Goal: Ask a question: Seek information or help from site administrators or community

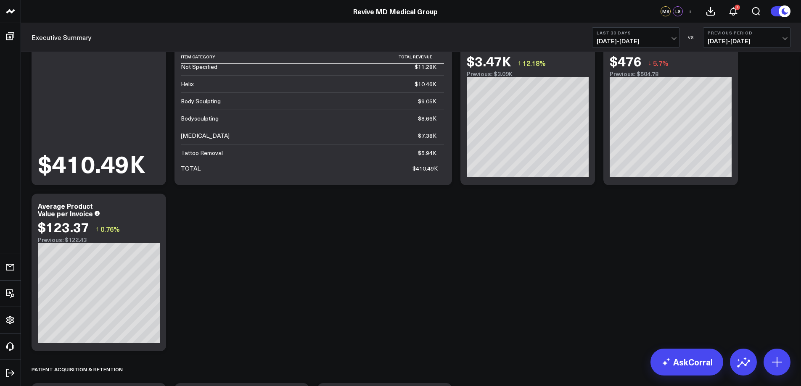
scroll to position [217, 0]
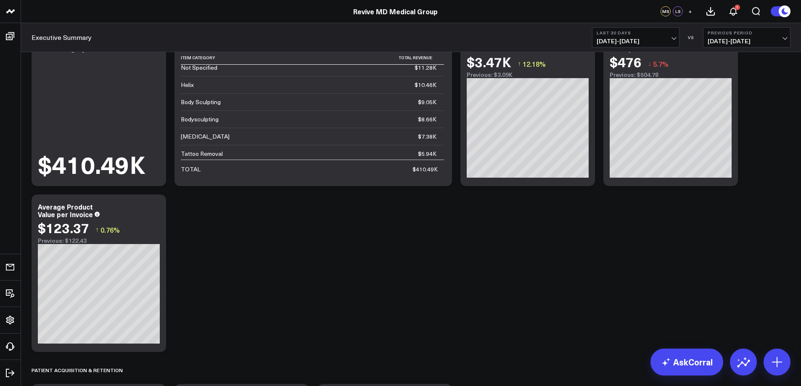
click at [671, 38] on span "[DATE] - [DATE]" at bounding box center [636, 41] width 78 height 7
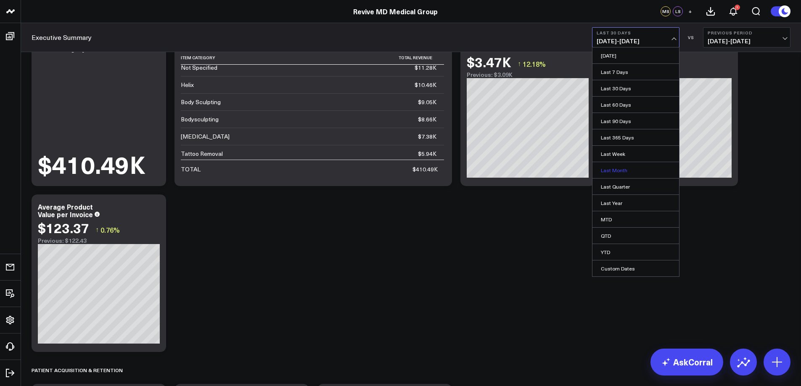
click at [624, 169] on link "Last Month" at bounding box center [636, 170] width 87 height 16
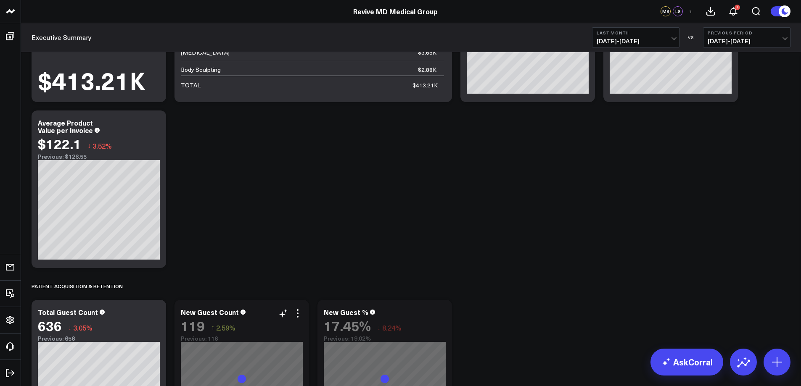
scroll to position [428, 0]
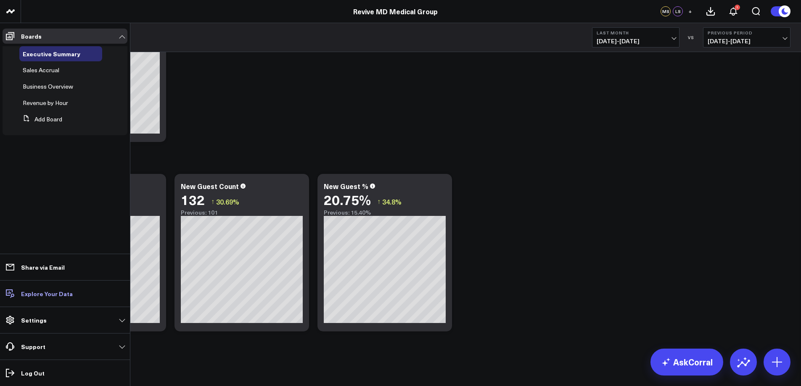
click at [13, 293] on icon at bounding box center [10, 294] width 10 height 10
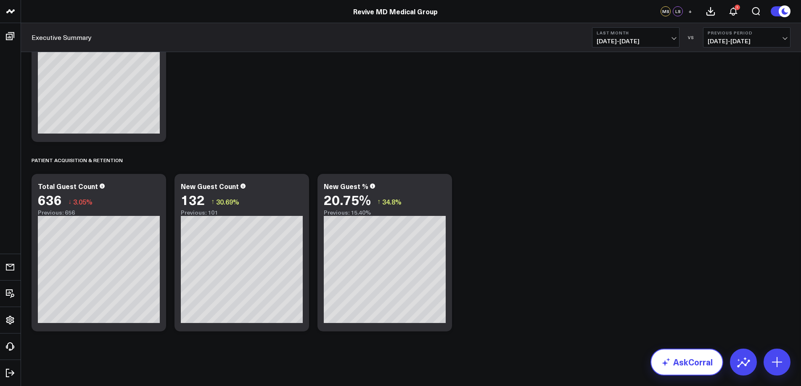
click at [694, 361] on link "AskCorral" at bounding box center [687, 362] width 73 height 27
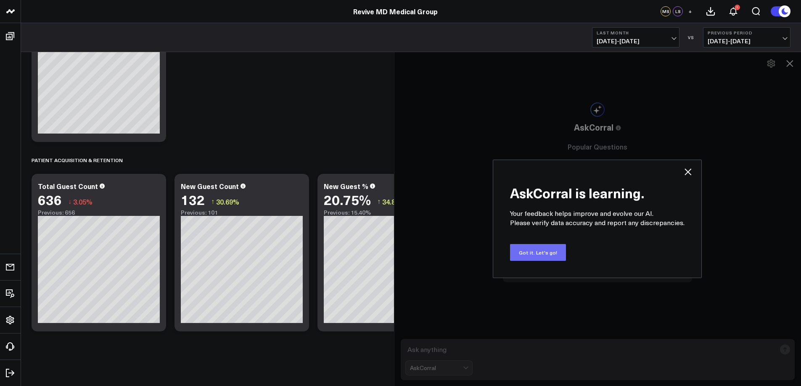
click at [545, 255] on button "Got it. Let's go!" at bounding box center [538, 252] width 56 height 17
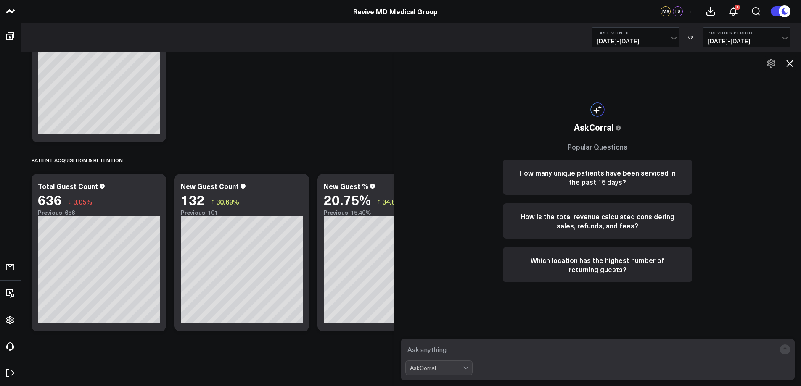
click at [432, 350] on textarea at bounding box center [590, 349] width 371 height 15
click at [419, 347] on textarea "HGow much" at bounding box center [590, 349] width 371 height 15
click at [472, 350] on textarea "How much" at bounding box center [590, 349] width 371 height 15
click at [578, 349] on textarea "How much revenue per hours did we get last month, by [PERSON_NAME]" at bounding box center [590, 349] width 371 height 15
click at [619, 351] on textarea "How much revenue per hours did we get last month, by category" at bounding box center [590, 349] width 371 height 15
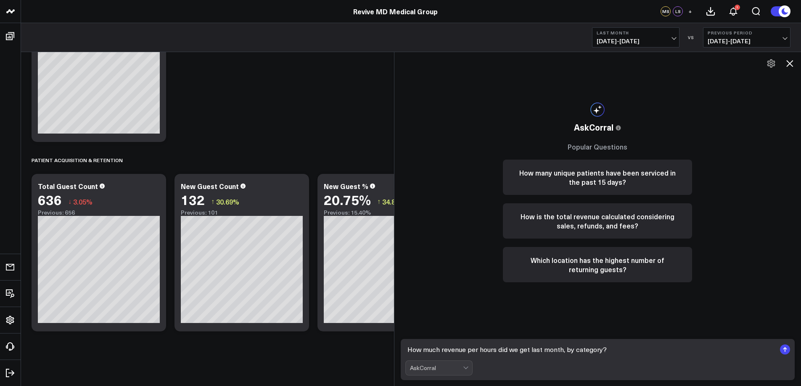
type textarea "How much revenue per hours did we get last month, by category?"
click at [786, 351] on rect "submit" at bounding box center [785, 350] width 10 height 10
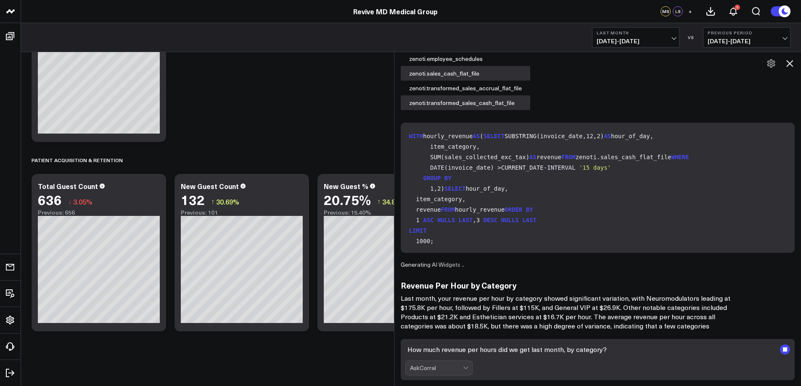
scroll to position [92, 0]
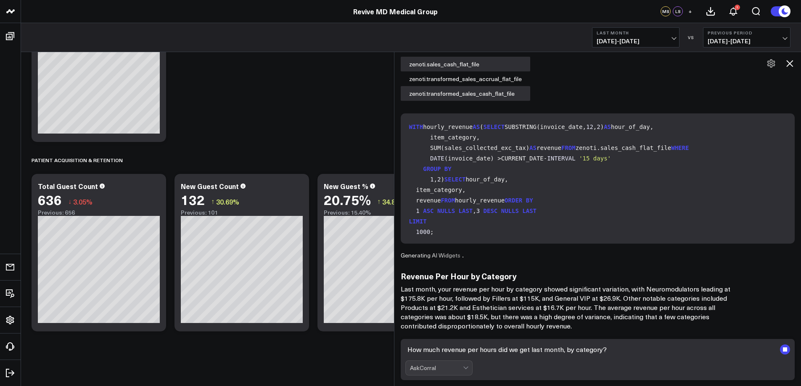
click at [434, 349] on textarea "How much revenue per hours did we get last month, by category?" at bounding box center [590, 349] width 371 height 15
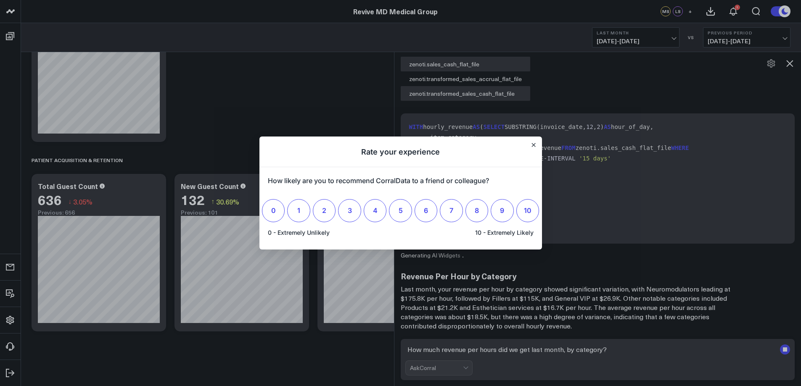
scroll to position [0, 0]
click at [535, 144] on icon "Close" at bounding box center [533, 144] width 3 height 3
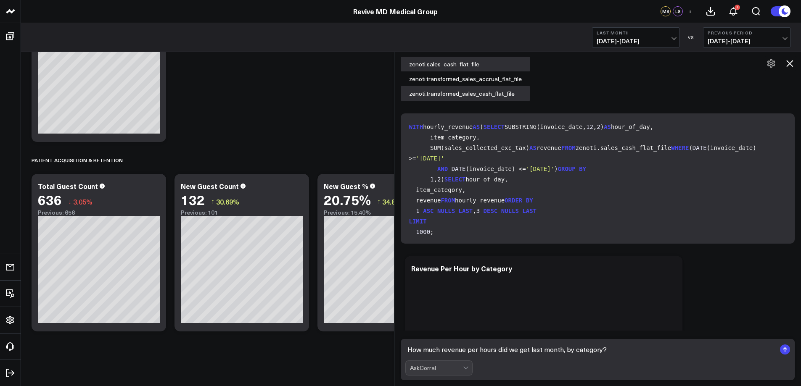
scroll to position [595, 0]
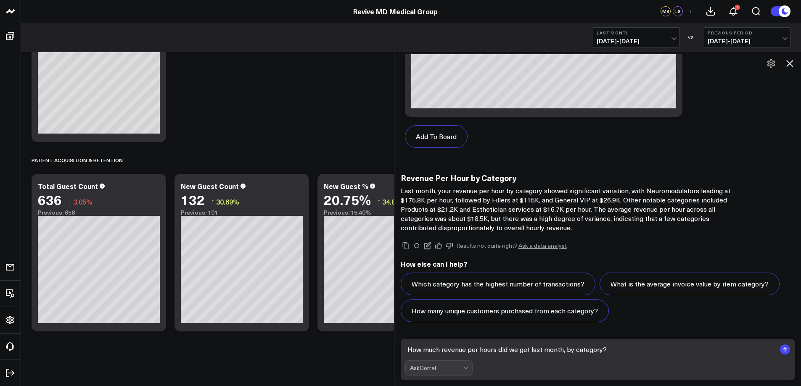
click at [431, 349] on textarea "How much revenue per hours did we get last month, by category?" at bounding box center [590, 349] width 371 height 15
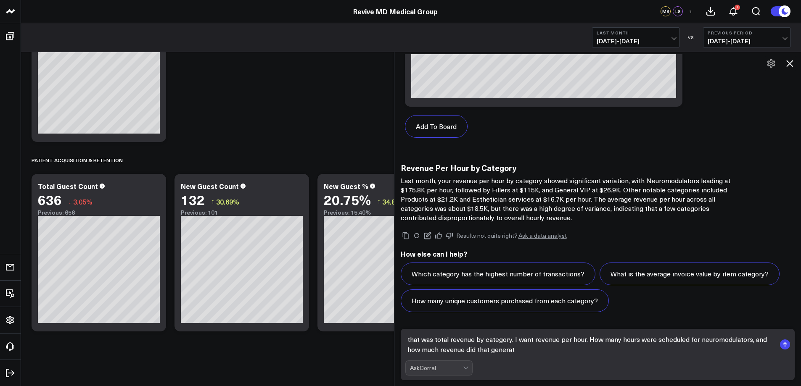
type textarea "that was total revenue by category. I want revenue per hour. How many hours wer…"
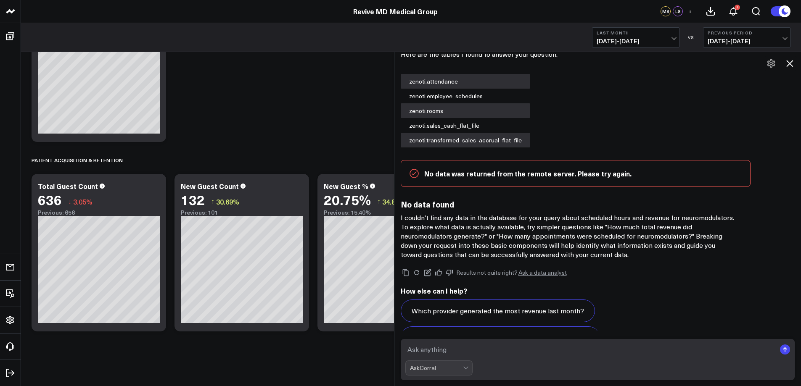
scroll to position [893, 0]
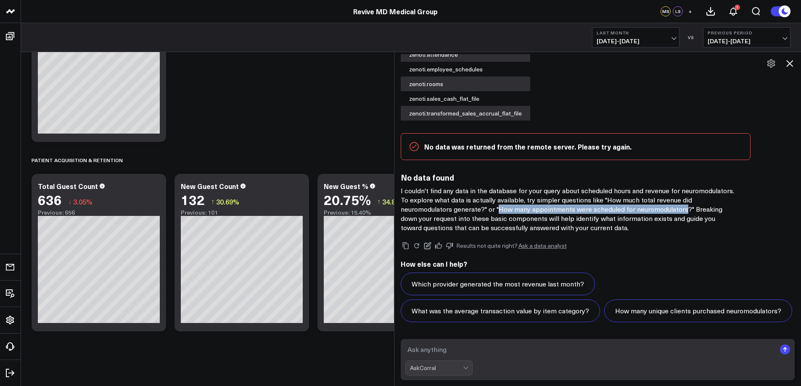
drag, startPoint x: 502, startPoint y: 184, endPoint x: 687, endPoint y: 181, distance: 185.5
click at [687, 186] on p "I couldn't find any data in the database for your query about scheduled hours a…" at bounding box center [569, 209] width 336 height 46
copy p "How many appointments were scheduled for neuromodulators"
click at [422, 352] on textarea at bounding box center [590, 349] width 371 height 15
paste textarea "How many appointments were scheduled for neuromodulators"
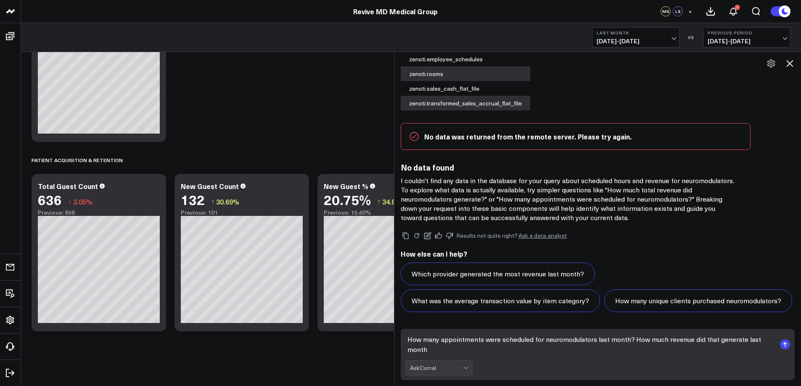
scroll to position [903, 0]
type textarea "How many appointments were scheduled for neuromodulators last month? How much r…"
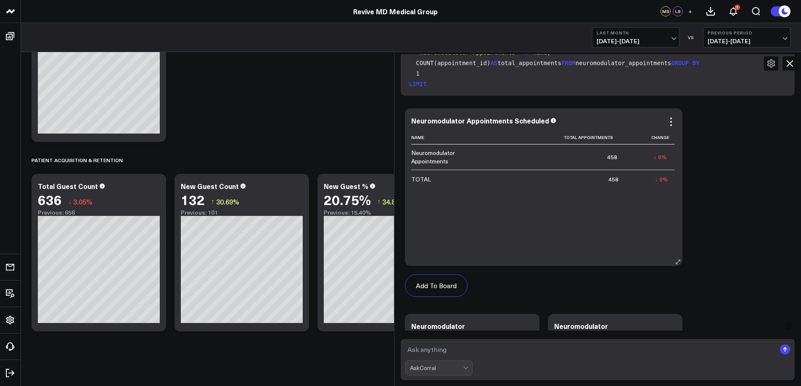
scroll to position [1112, 0]
